Goal: Transaction & Acquisition: Obtain resource

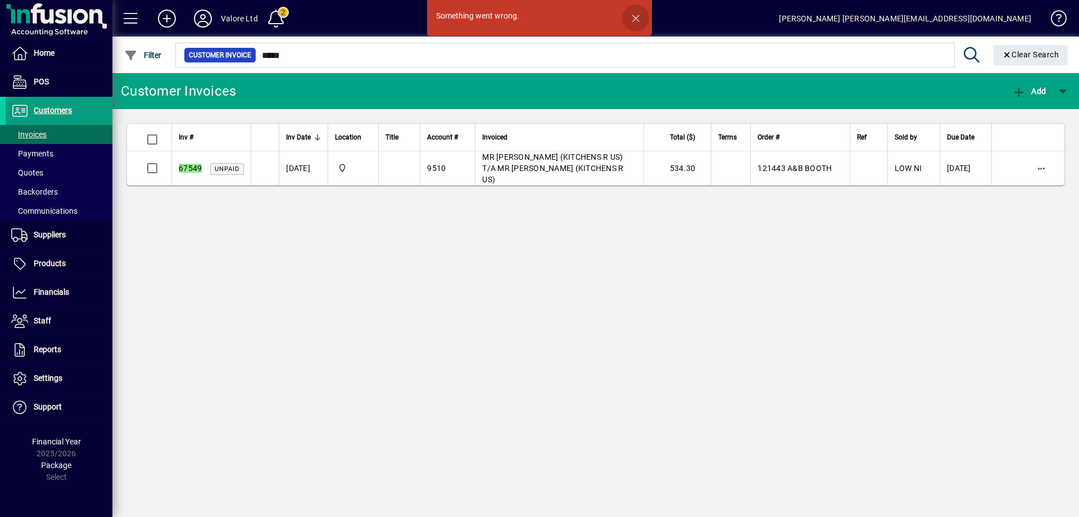
drag, startPoint x: 0, startPoint y: 0, endPoint x: 637, endPoint y: 19, distance: 637.0
click at [637, 19] on span "button" at bounding box center [635, 17] width 27 height 27
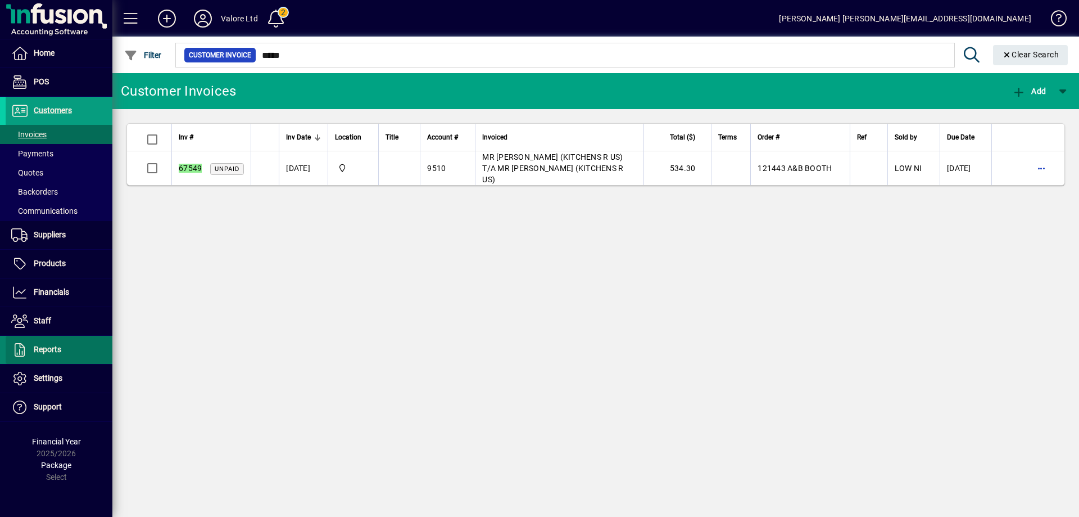
click at [58, 356] on span at bounding box center [59, 349] width 107 height 27
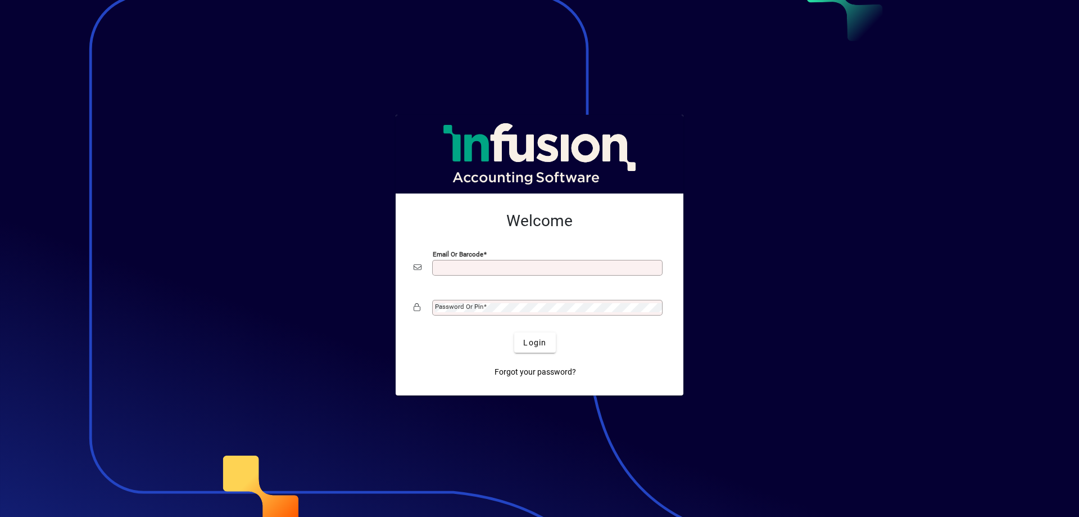
click at [502, 268] on input "Email or Barcode" at bounding box center [548, 267] width 227 height 9
drag, startPoint x: 754, startPoint y: 247, endPoint x: 896, endPoint y: 46, distance: 246.4
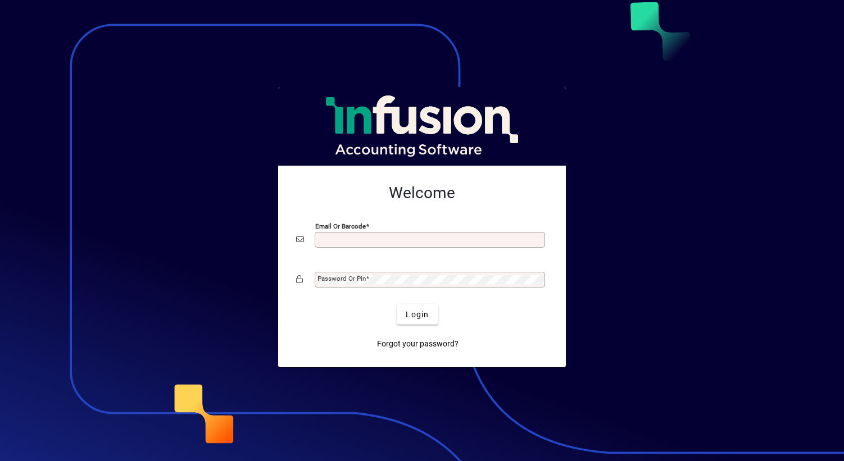
click at [379, 238] on input "Email or Barcode" at bounding box center [431, 239] width 227 height 9
type input "**********"
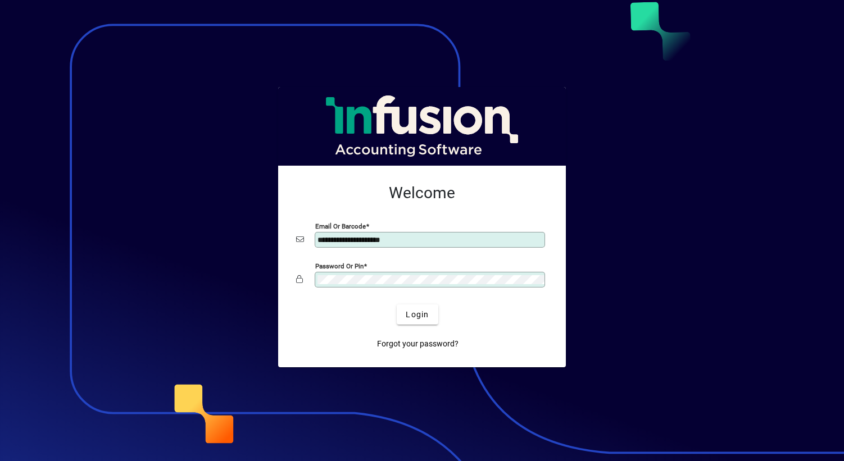
click at [397, 305] on button "Login" at bounding box center [417, 315] width 41 height 20
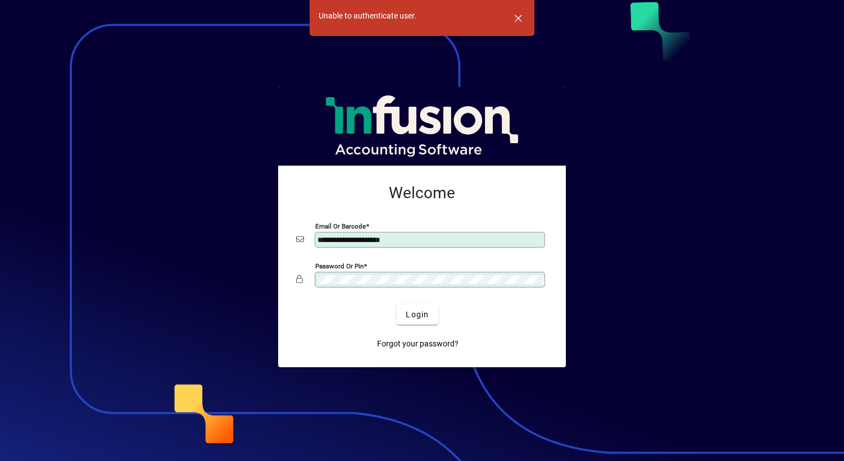
click at [293, 273] on mat-card-content "**********" at bounding box center [422, 238] width 270 height 126
click at [397, 305] on button "Login" at bounding box center [417, 315] width 41 height 20
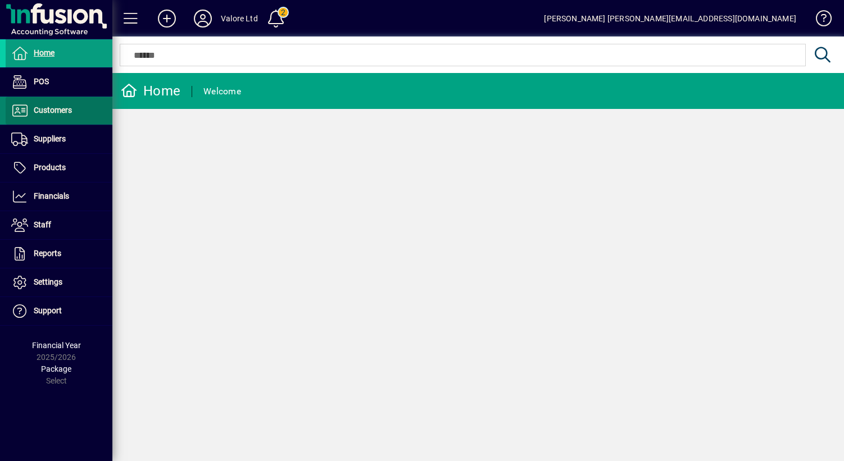
click at [67, 115] on span "Customers" at bounding box center [53, 110] width 38 height 9
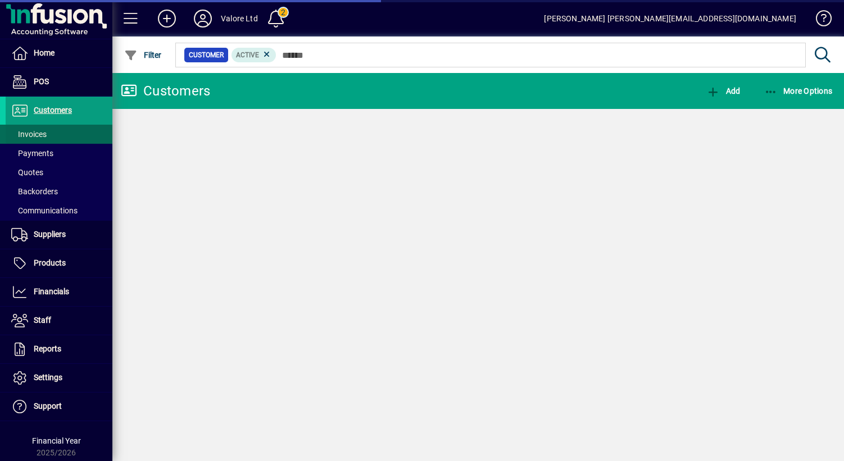
click at [42, 133] on span "Invoices" at bounding box center [28, 134] width 35 height 9
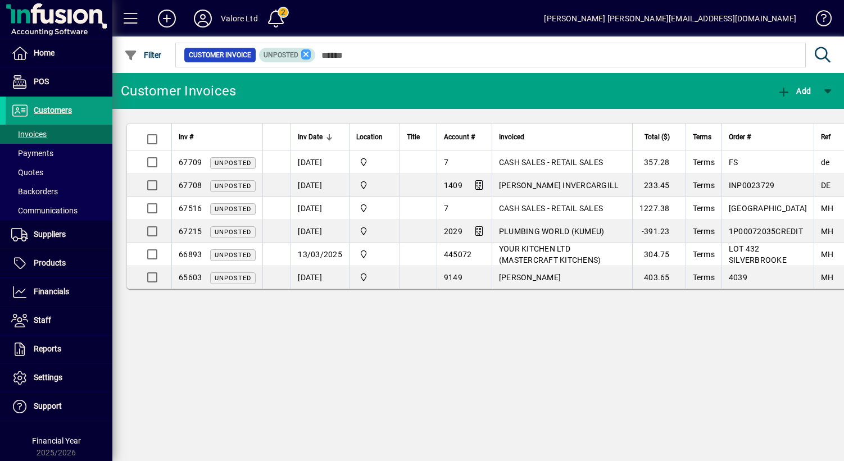
click at [305, 54] on icon at bounding box center [306, 54] width 10 height 10
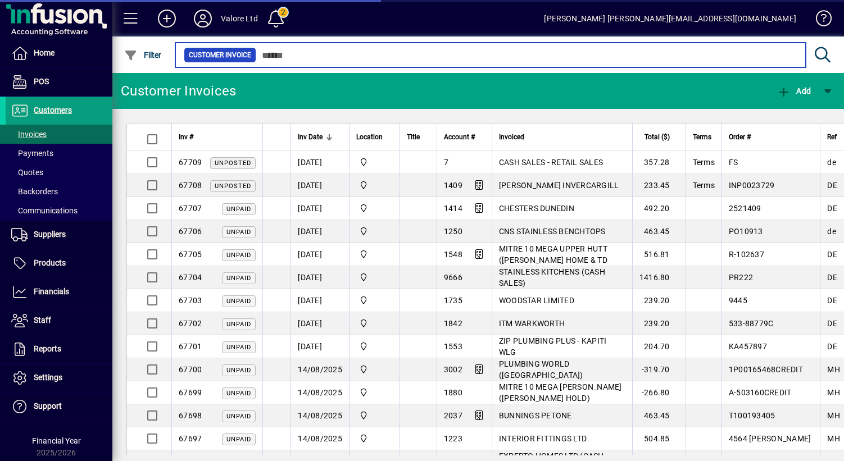
click at [305, 54] on input "text" at bounding box center [526, 55] width 541 height 16
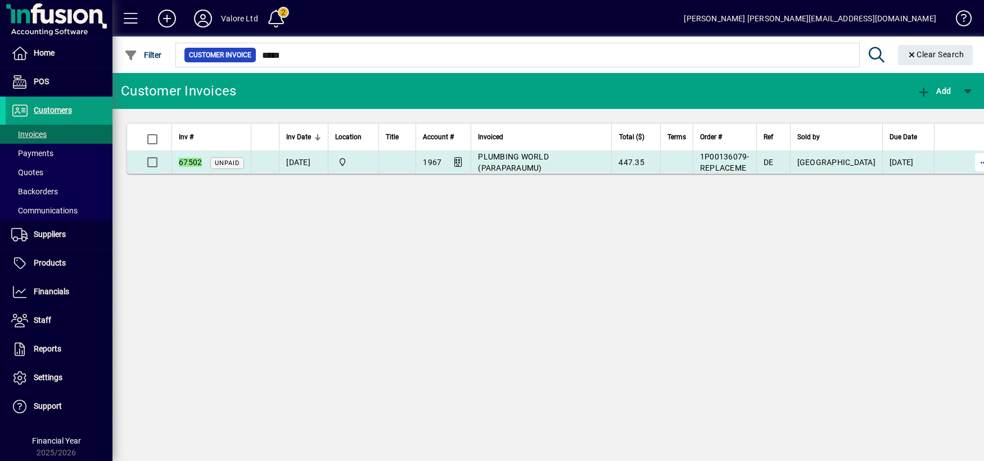
click at [844, 164] on span "button" at bounding box center [983, 162] width 27 height 27
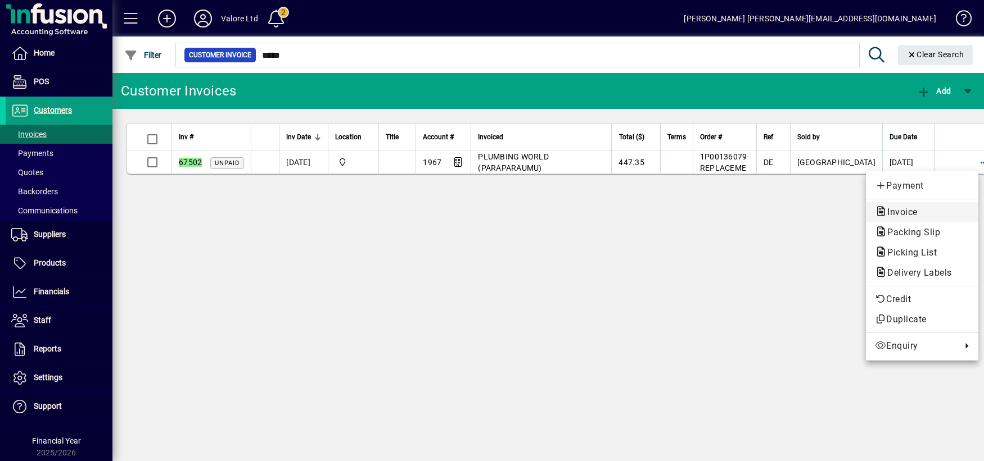
click at [844, 212] on span "Invoice" at bounding box center [899, 212] width 48 height 11
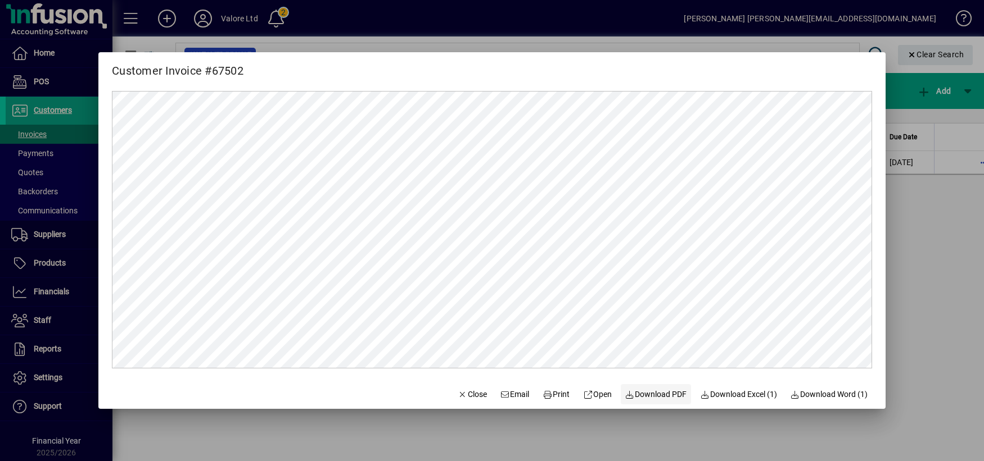
click at [660, 395] on span "Download PDF" at bounding box center [656, 395] width 62 height 12
click at [303, 48] on div at bounding box center [492, 230] width 984 height 461
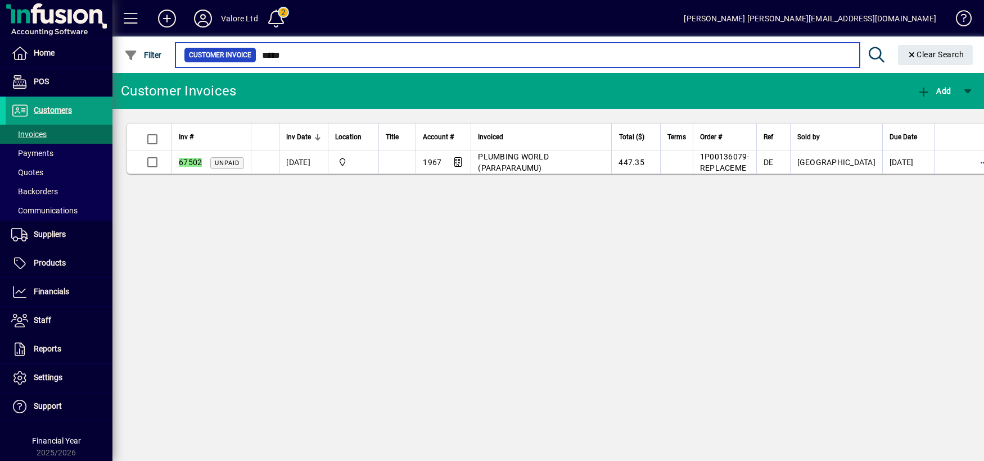
drag, startPoint x: 278, startPoint y: 53, endPoint x: 298, endPoint y: 56, distance: 20.4
click at [298, 56] on input "*****" at bounding box center [553, 55] width 594 height 16
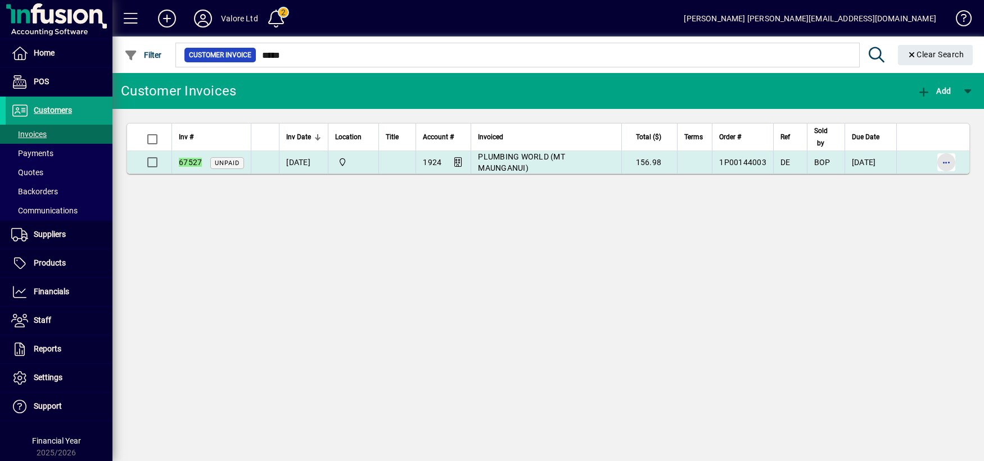
click at [844, 164] on span "button" at bounding box center [945, 162] width 27 height 27
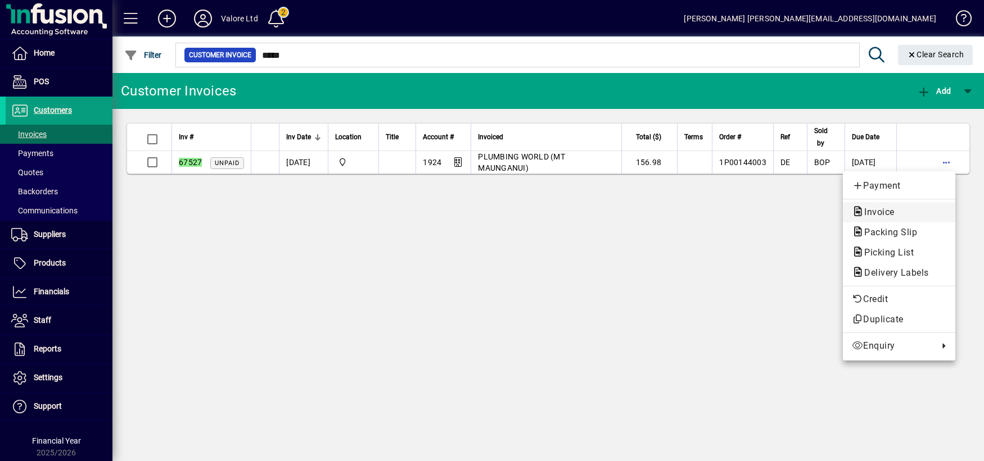
click at [844, 216] on span "Invoice" at bounding box center [898, 212] width 94 height 13
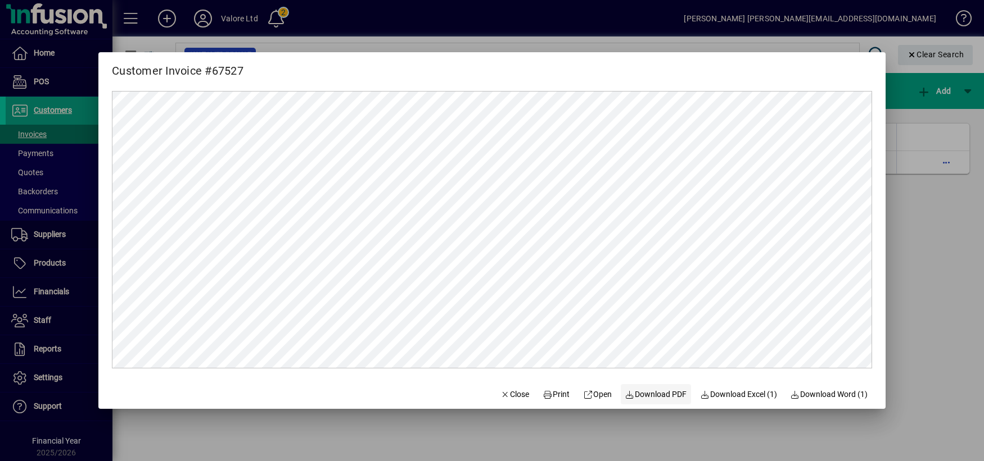
click at [638, 398] on span "Download PDF" at bounding box center [656, 395] width 62 height 12
click at [441, 44] on div at bounding box center [492, 230] width 984 height 461
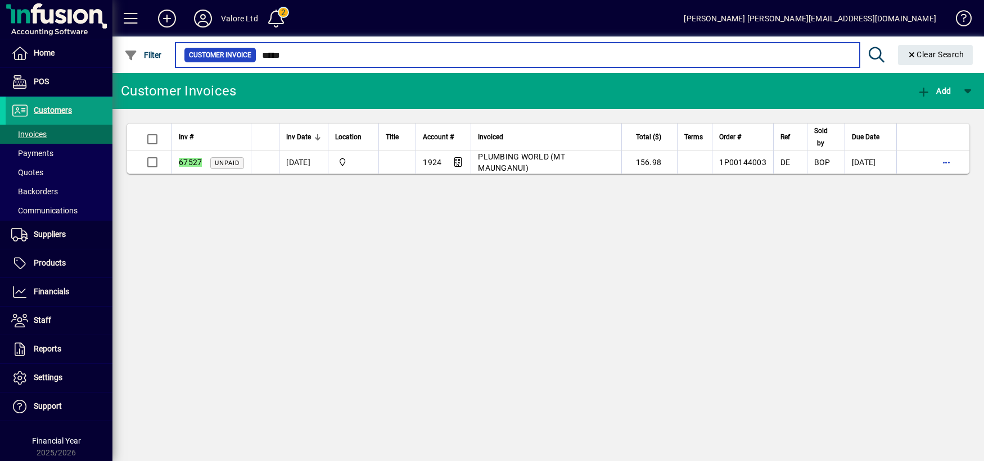
drag, startPoint x: 278, startPoint y: 56, endPoint x: 299, endPoint y: 54, distance: 21.4
click at [299, 54] on input "*****" at bounding box center [553, 55] width 594 height 16
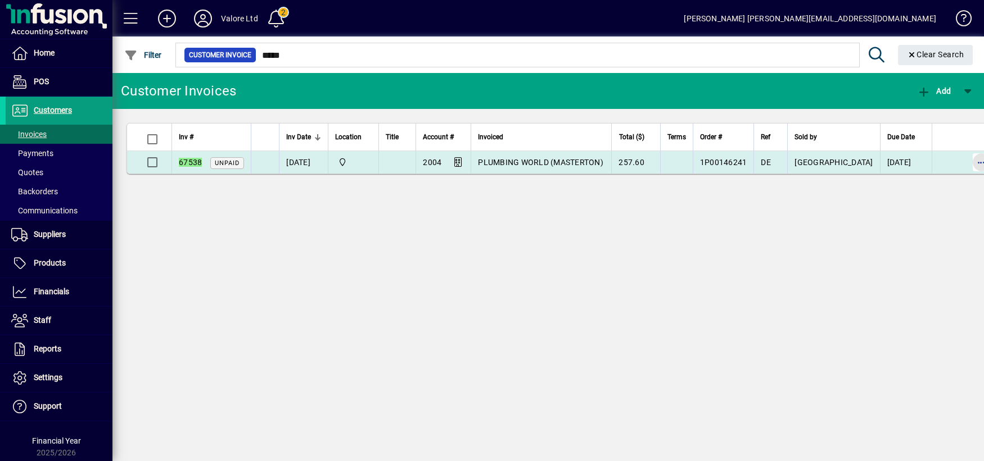
click at [844, 160] on span "button" at bounding box center [981, 162] width 27 height 27
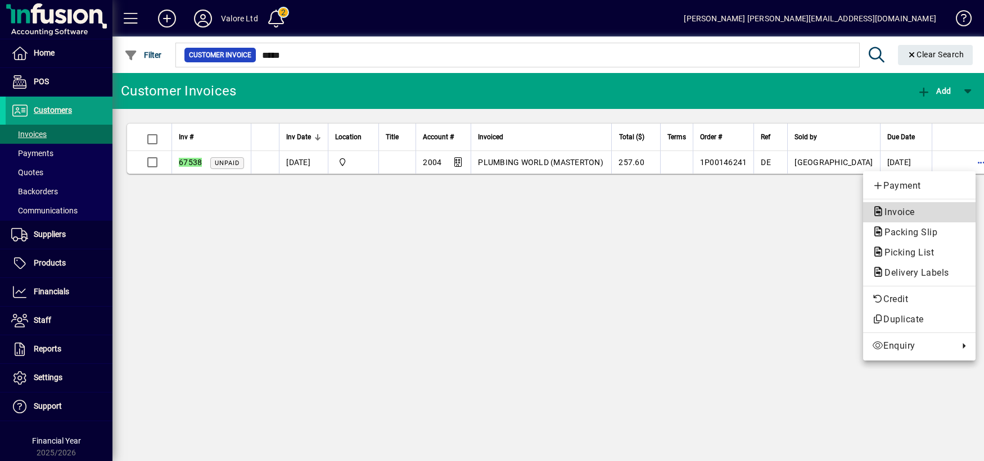
click at [844, 214] on span "Invoice" at bounding box center [919, 212] width 94 height 13
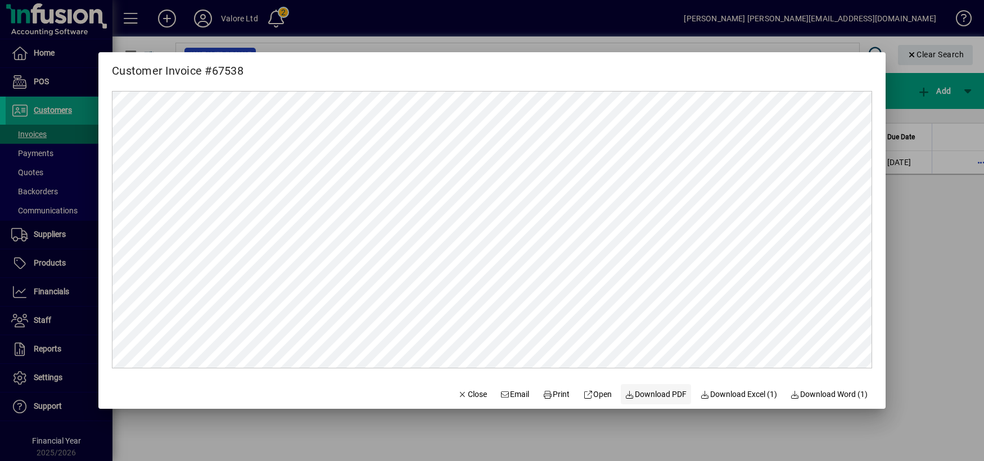
click at [642, 391] on span "Download PDF" at bounding box center [656, 395] width 62 height 12
click at [615, 44] on div at bounding box center [492, 230] width 984 height 461
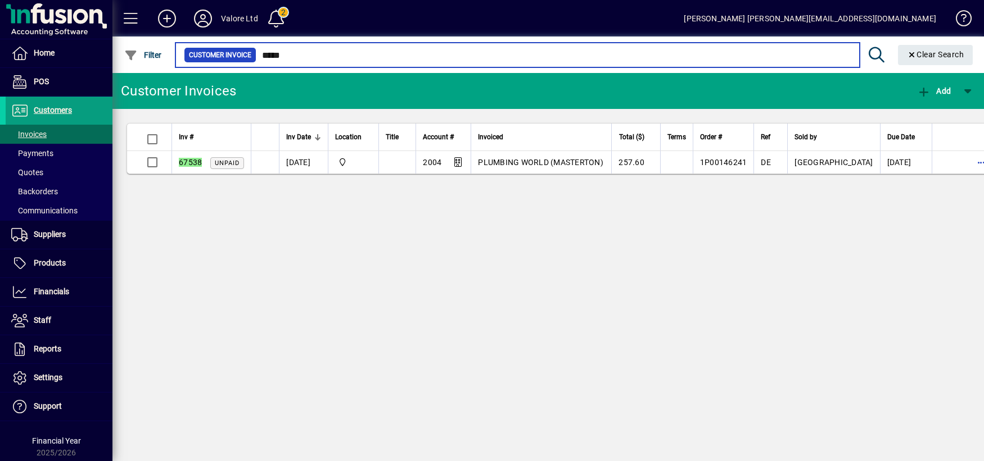
drag, startPoint x: 277, startPoint y: 55, endPoint x: 305, endPoint y: 59, distance: 29.0
click at [305, 58] on input "*****" at bounding box center [553, 55] width 594 height 16
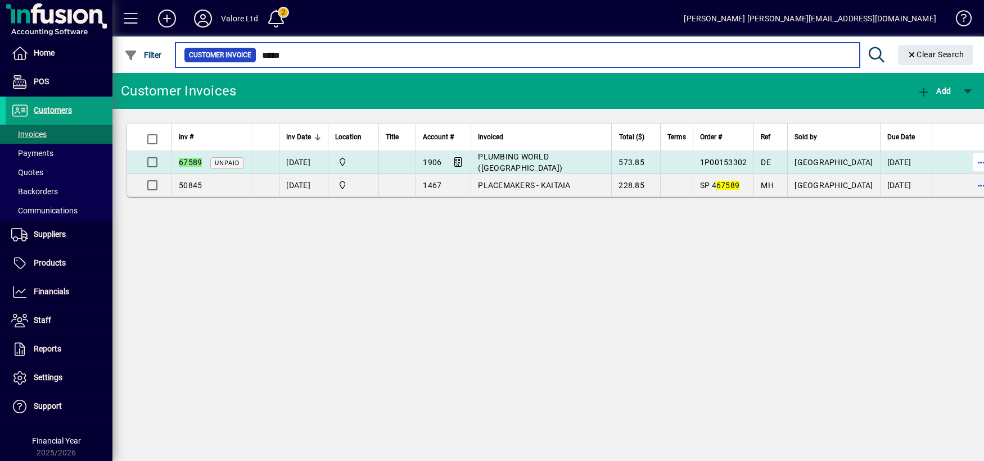
type input "*****"
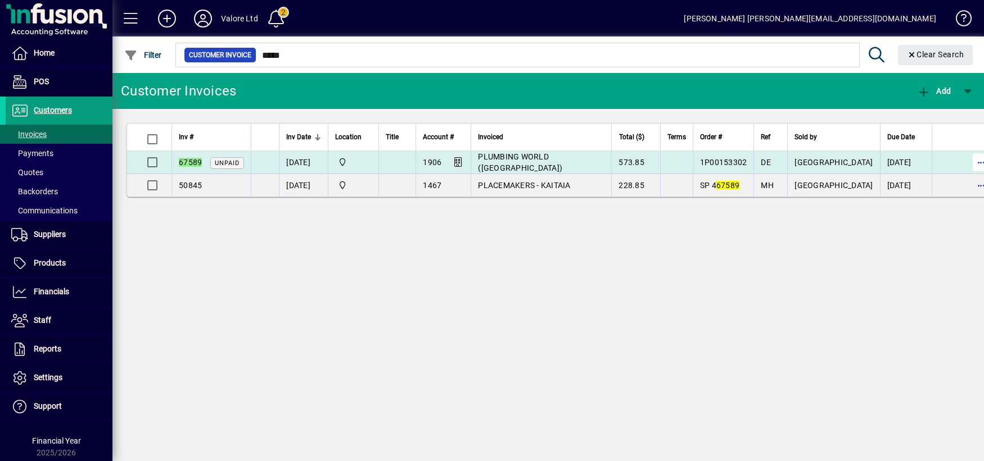
click at [844, 165] on span "button" at bounding box center [981, 162] width 27 height 27
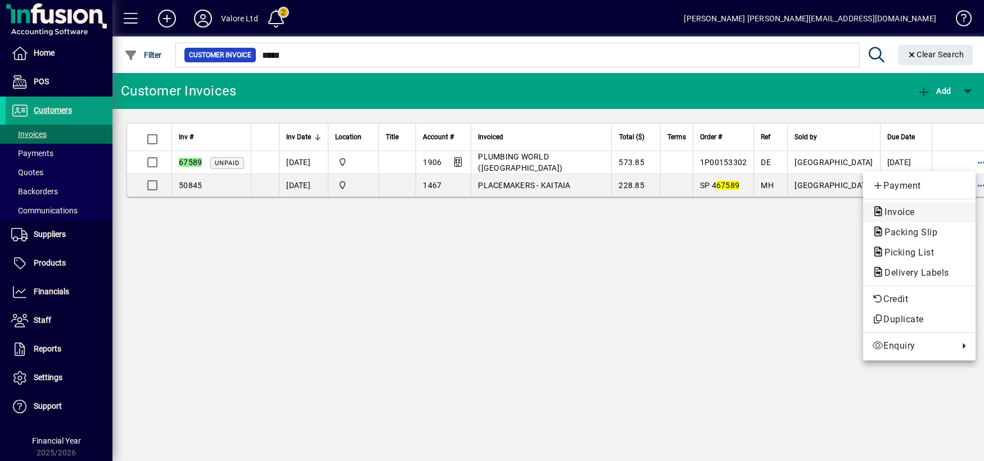
click at [844, 211] on span "Invoice" at bounding box center [896, 212] width 48 height 11
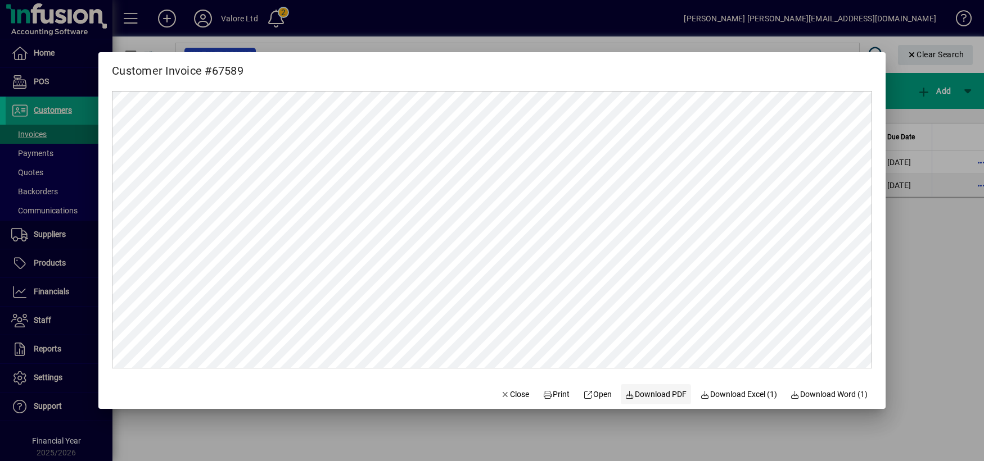
click at [636, 396] on span "Download PDF" at bounding box center [656, 395] width 62 height 12
